Goal: Transaction & Acquisition: Purchase product/service

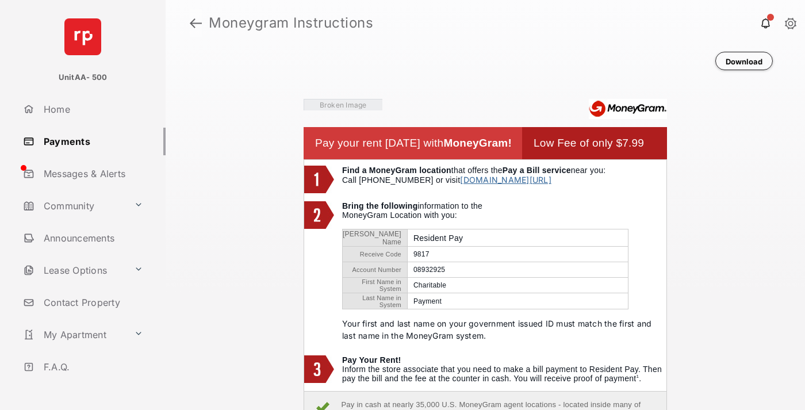
click at [195, 23] on link at bounding box center [196, 23] width 12 height 28
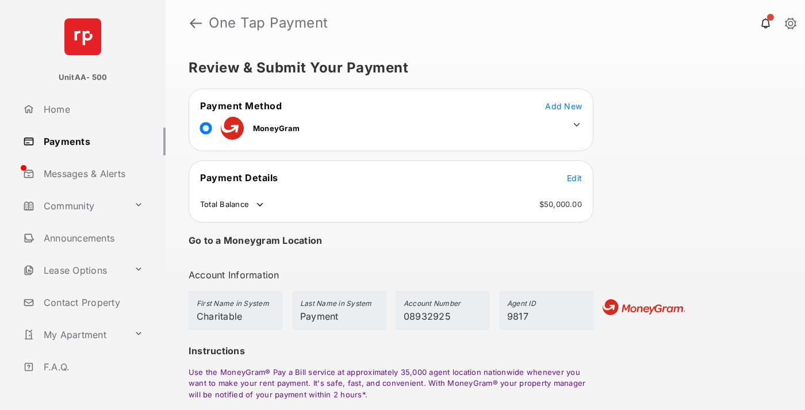
click at [574, 178] on span "Edit" at bounding box center [574, 178] width 15 height 10
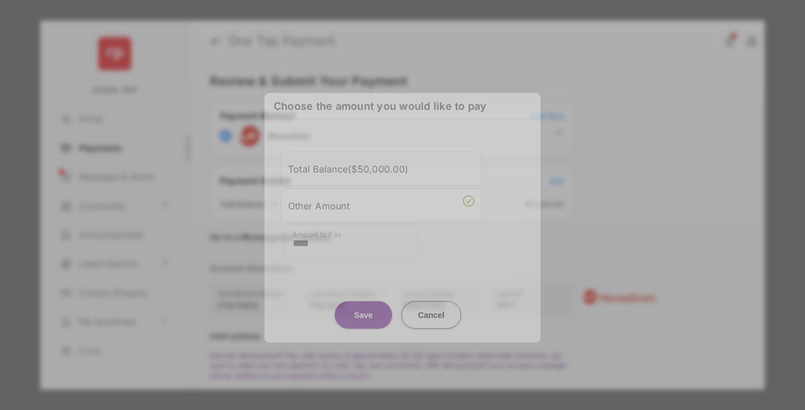
type input "****"
click at [363, 307] on button "Save" at bounding box center [363, 315] width 57 height 28
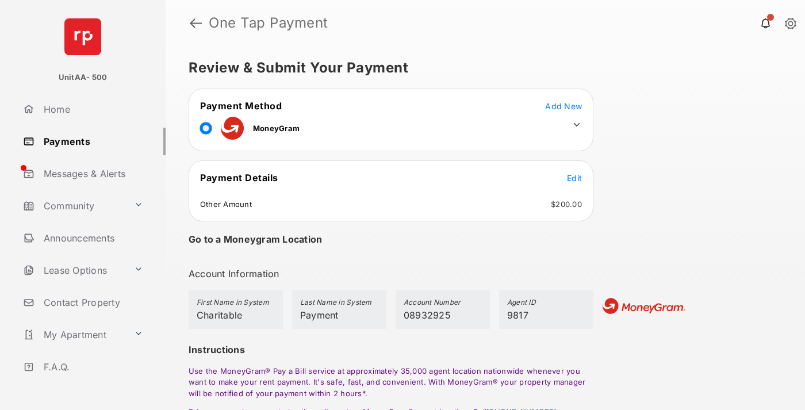
click at [577, 125] on icon at bounding box center [576, 125] width 10 height 10
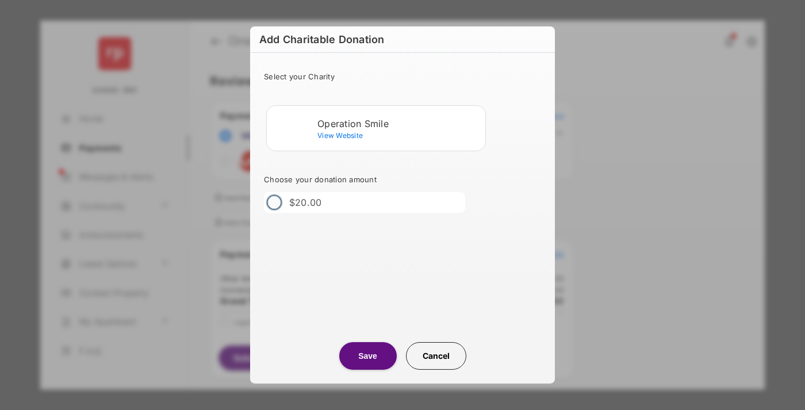
click at [399, 123] on div "Operation Smile" at bounding box center [398, 123] width 163 height 10
click at [367, 356] on button "Save" at bounding box center [367, 356] width 57 height 28
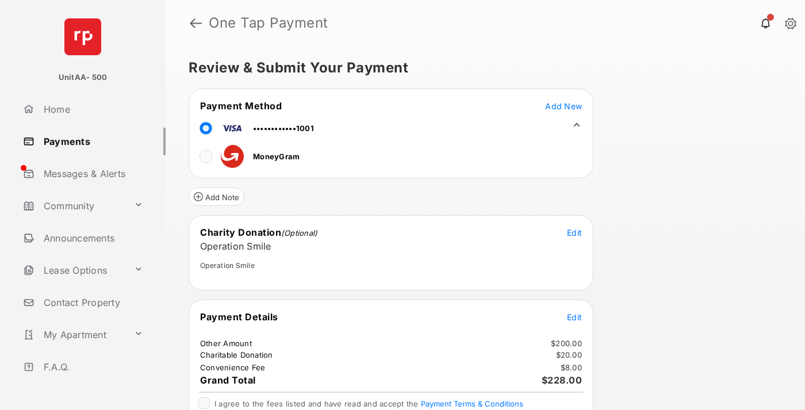
click at [574, 317] on span "Edit" at bounding box center [574, 317] width 15 height 10
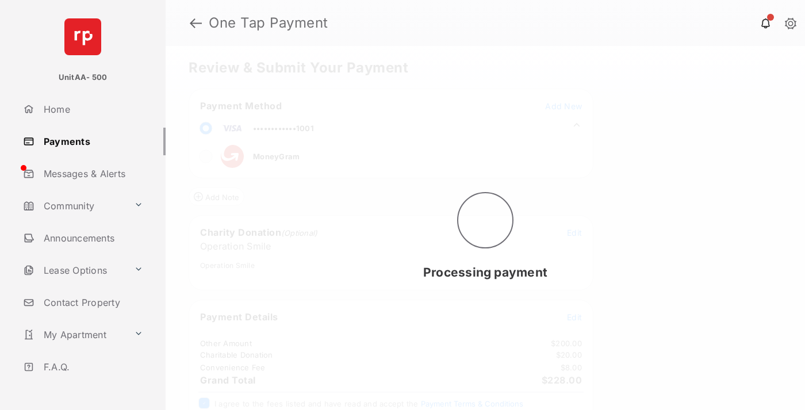
scroll to position [47, 0]
